Goal: Task Accomplishment & Management: Manage account settings

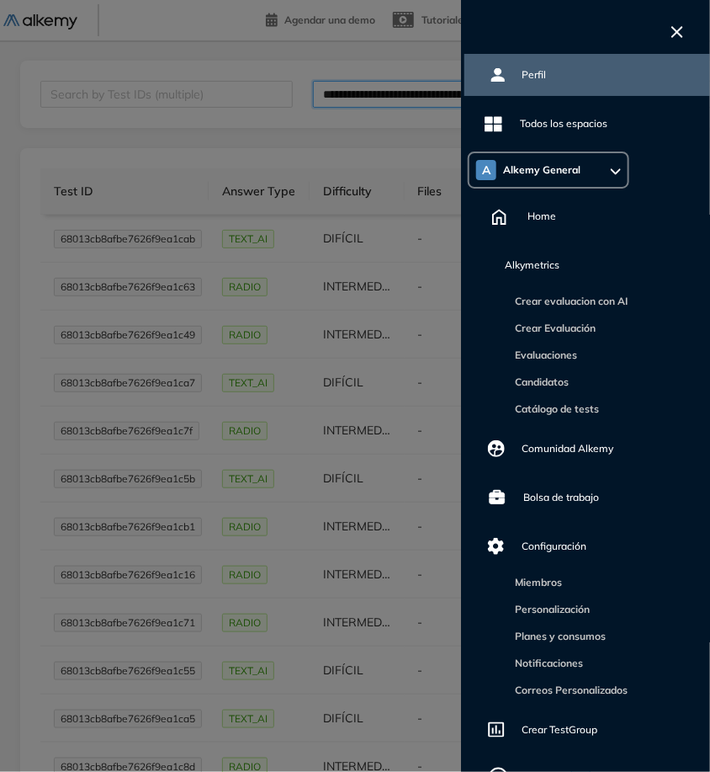
scroll to position [84, 0]
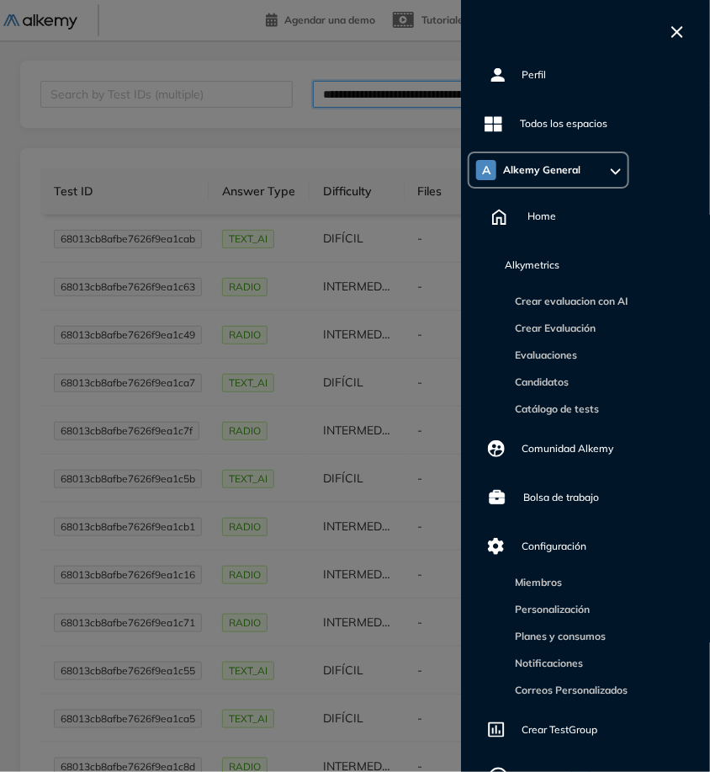
click at [680, 29] on icon "button" at bounding box center [678, 32] width 12 height 12
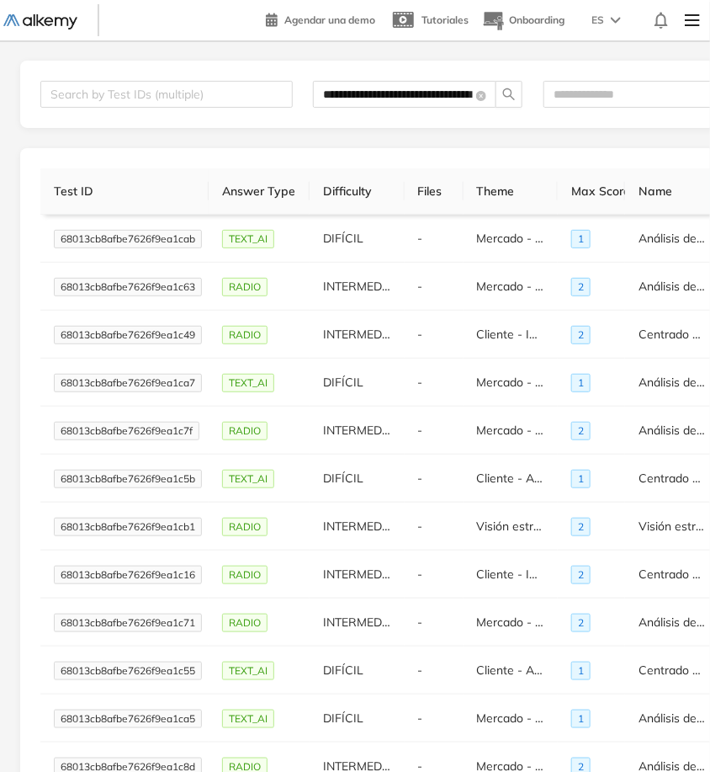
click at [673, 26] on div at bounding box center [661, 20] width 27 height 30
click at [685, 29] on img at bounding box center [692, 20] width 29 height 34
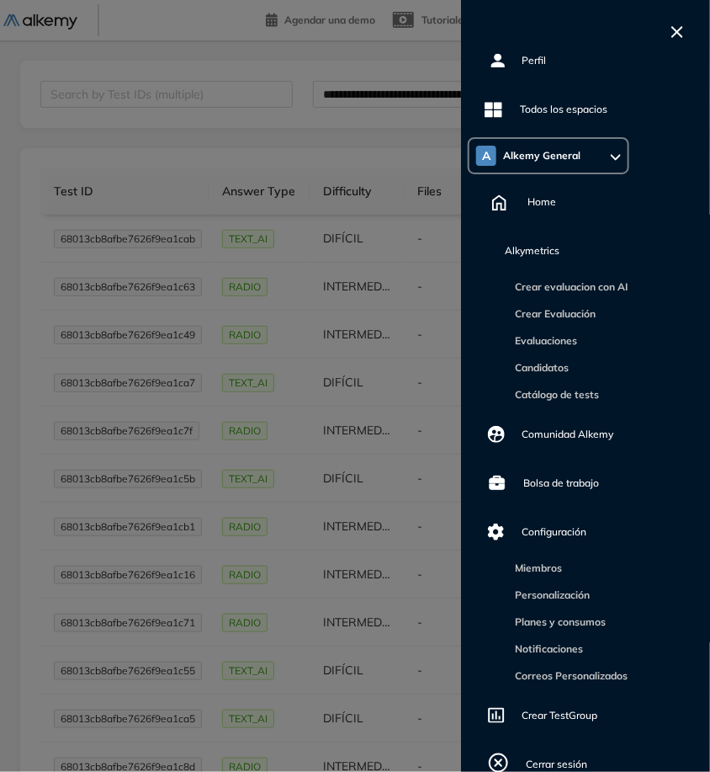
scroll to position [20, 0]
click at [560, 765] on div "Cerrar sesión" at bounding box center [558, 764] width 65 height 29
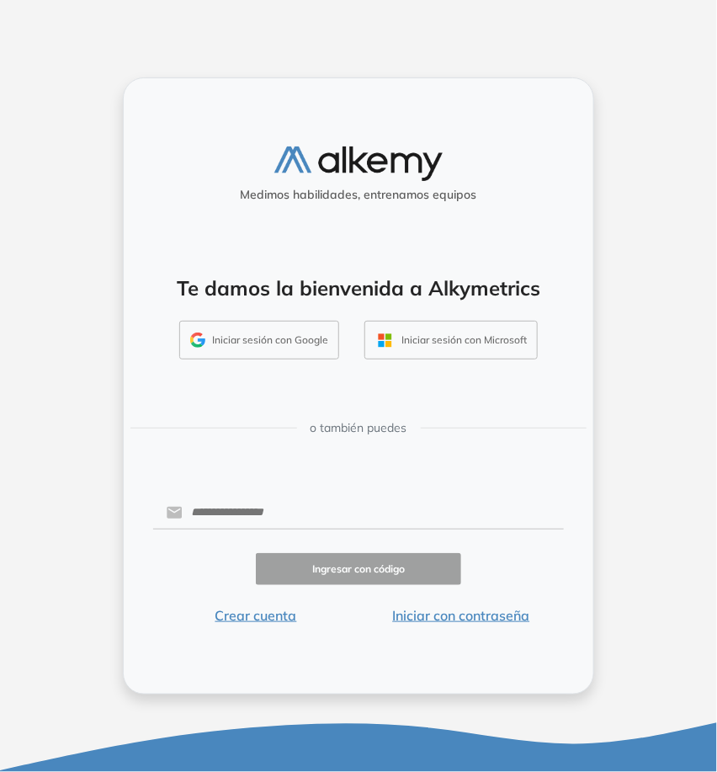
click at [288, 330] on button "Iniciar sesión con Google" at bounding box center [259, 340] width 160 height 39
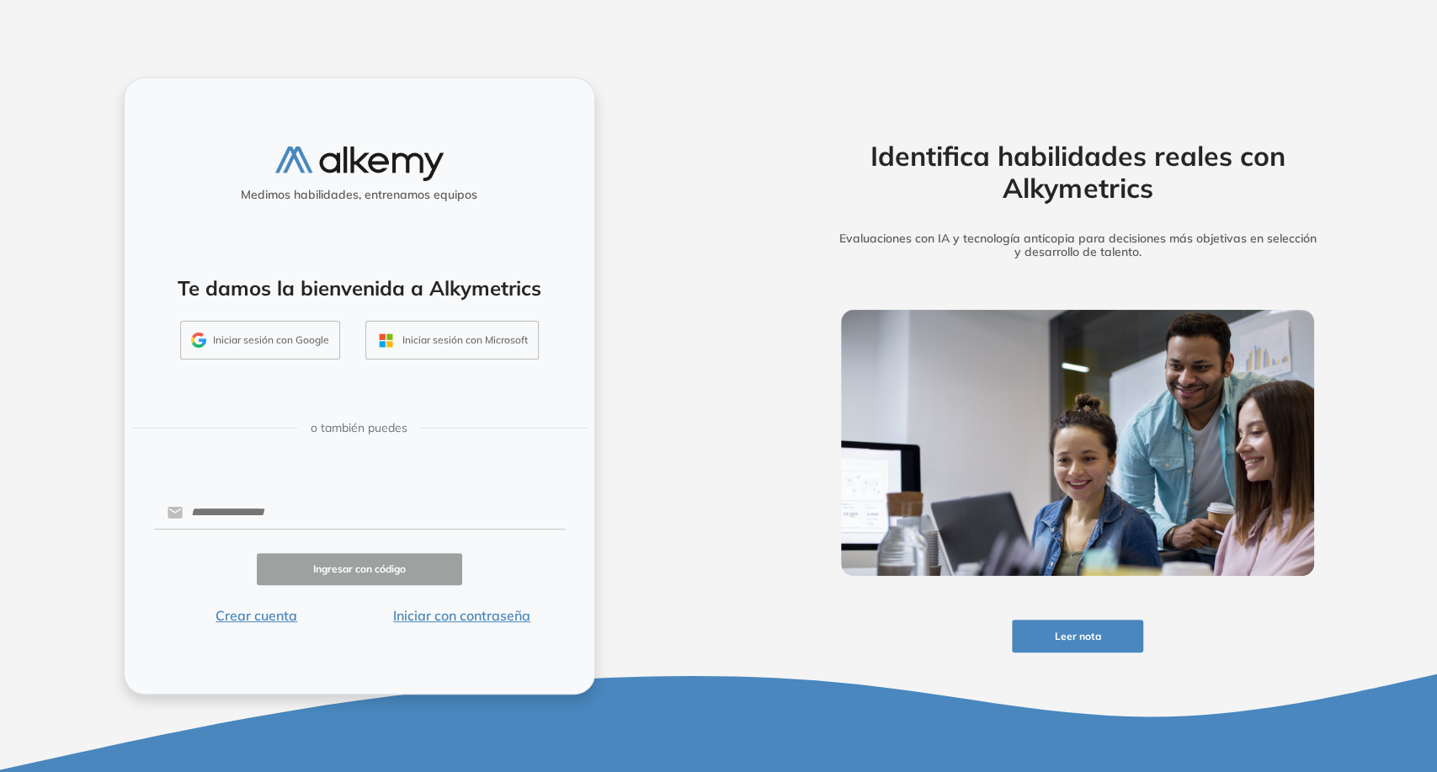
click at [323, 495] on form "Ingresar con código Crear cuenta Iniciar con contraseña" at bounding box center [359, 559] width 411 height 133
click at [320, 516] on input "text" at bounding box center [373, 513] width 381 height 32
type input "**********"
click at [478, 618] on button "Iniciar con contraseña" at bounding box center [461, 615] width 205 height 20
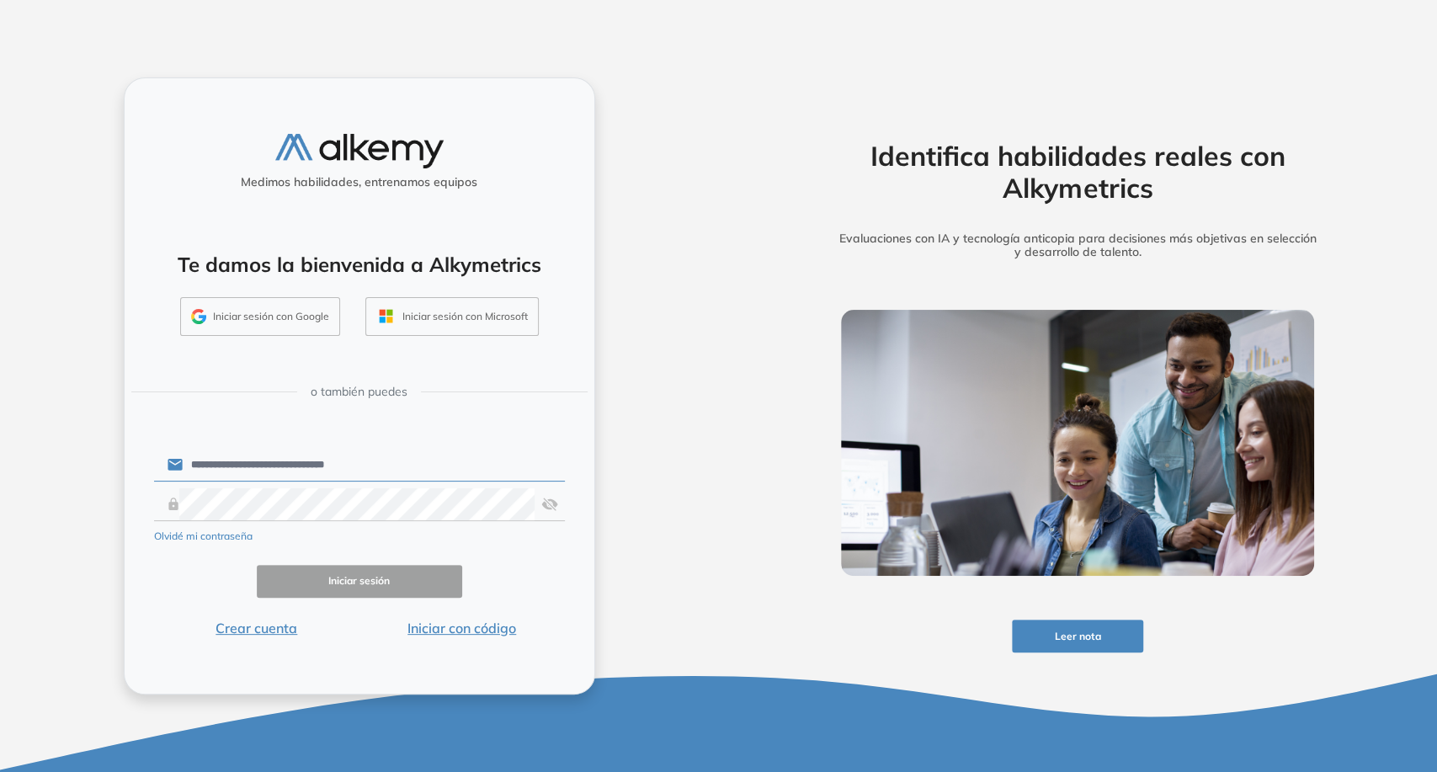
click at [416, 529] on div "Olvidé mi contraseña" at bounding box center [359, 534] width 411 height 20
click at [414, 527] on div "Olvidé mi contraseña" at bounding box center [359, 534] width 411 height 20
click at [406, 566] on button "Iniciar sesión" at bounding box center [359, 581] width 205 height 33
